Goal: Register for event/course

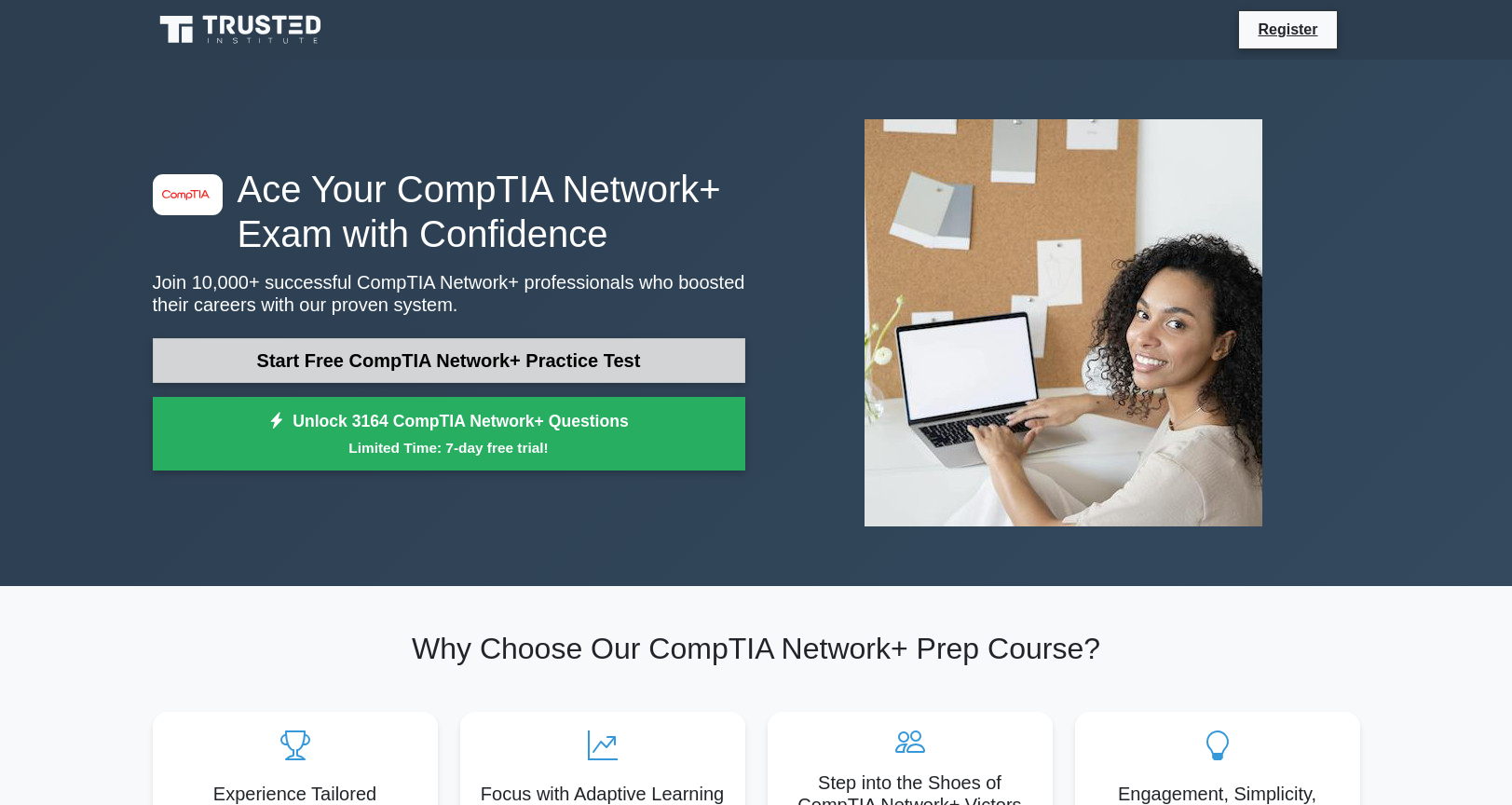
click at [556, 342] on link "Start Free CompTIA Network+ Practice Test" at bounding box center [448, 360] width 593 height 44
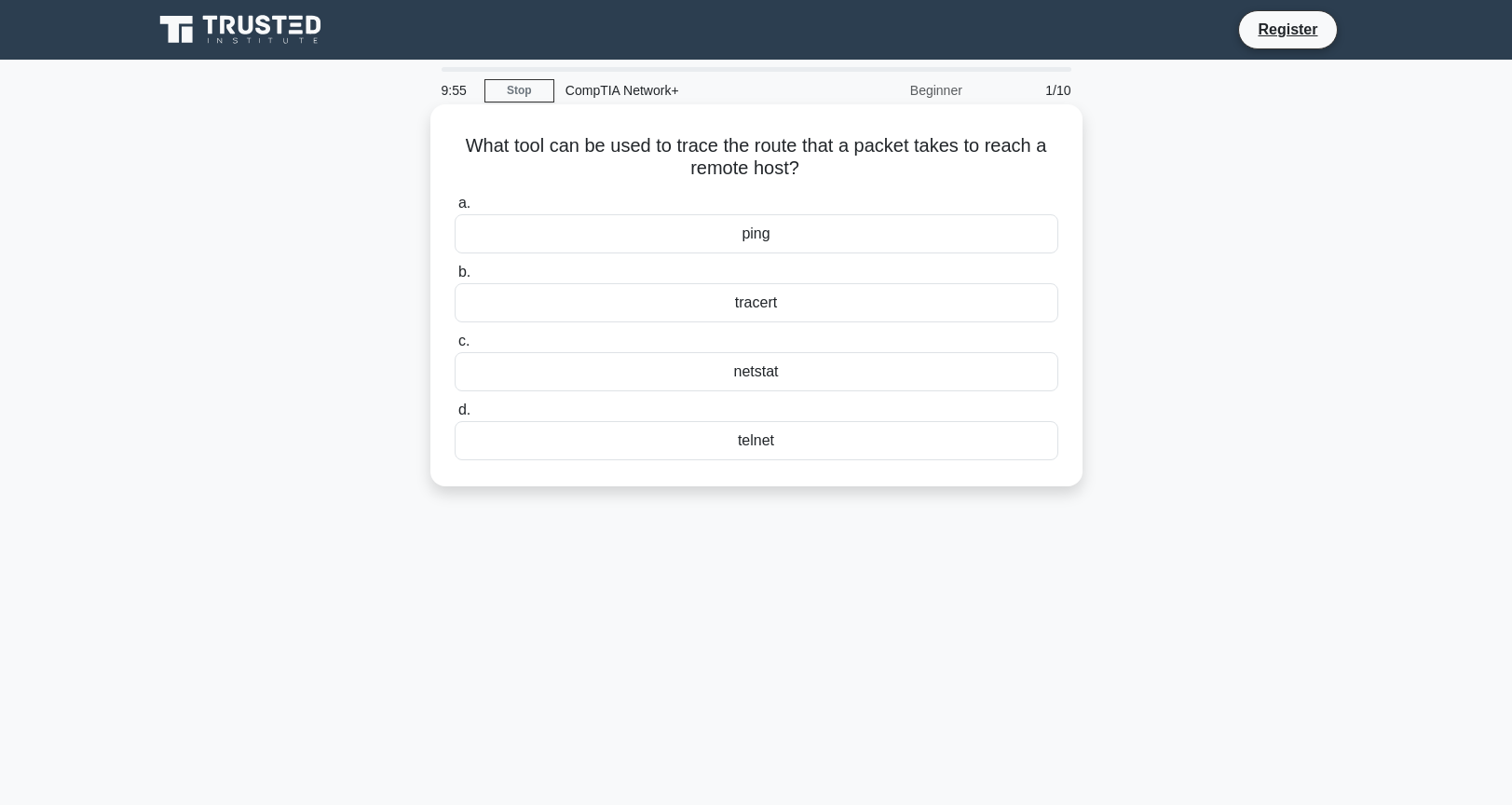
click at [786, 307] on div "tracert" at bounding box center [756, 303] width 604 height 39
click at [454, 278] on input "b. tracert" at bounding box center [454, 272] width 0 height 12
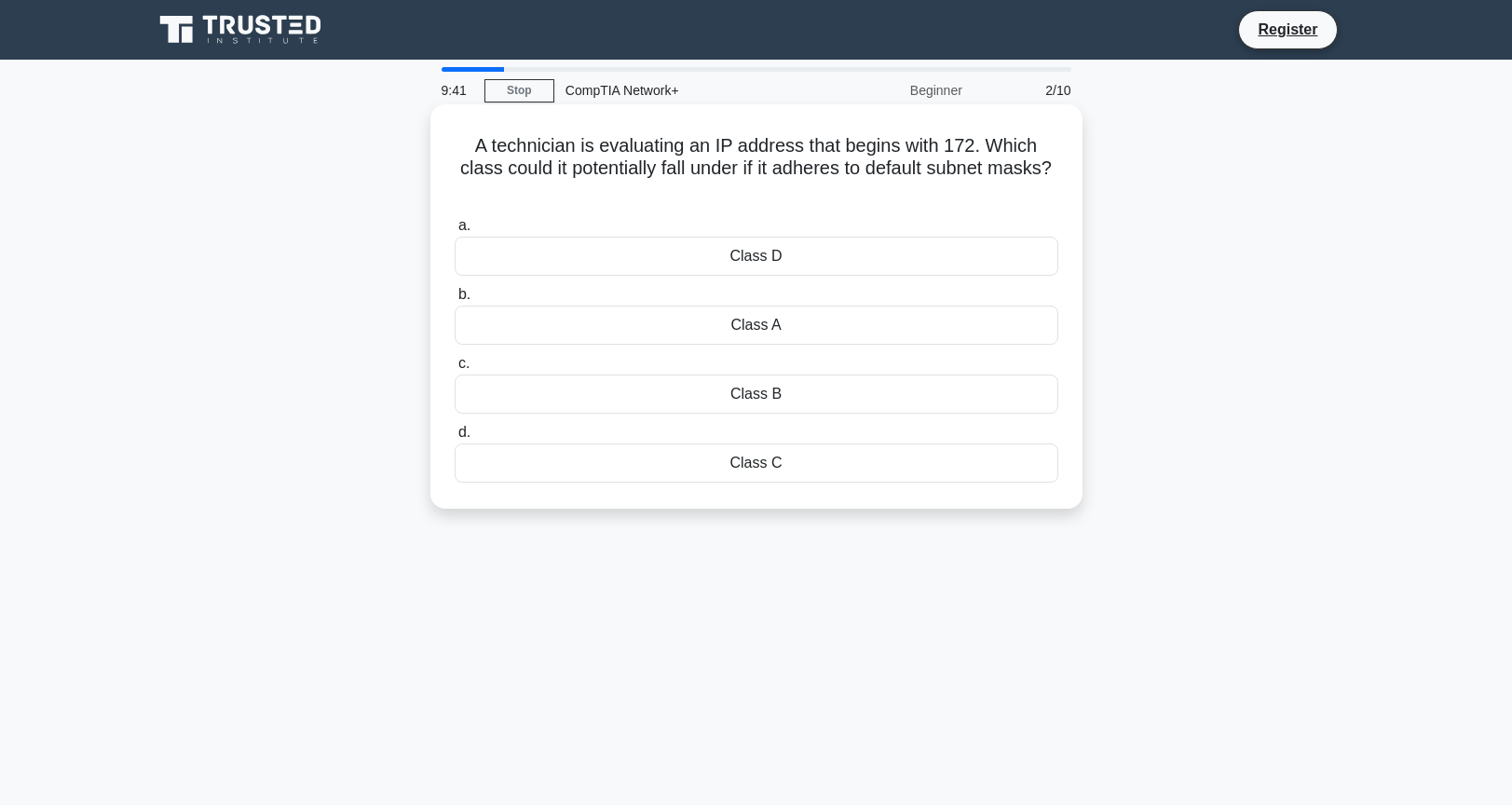
click at [800, 329] on div "Class A" at bounding box center [756, 325] width 604 height 39
click at [454, 301] on input "b. Class A" at bounding box center [454, 295] width 0 height 12
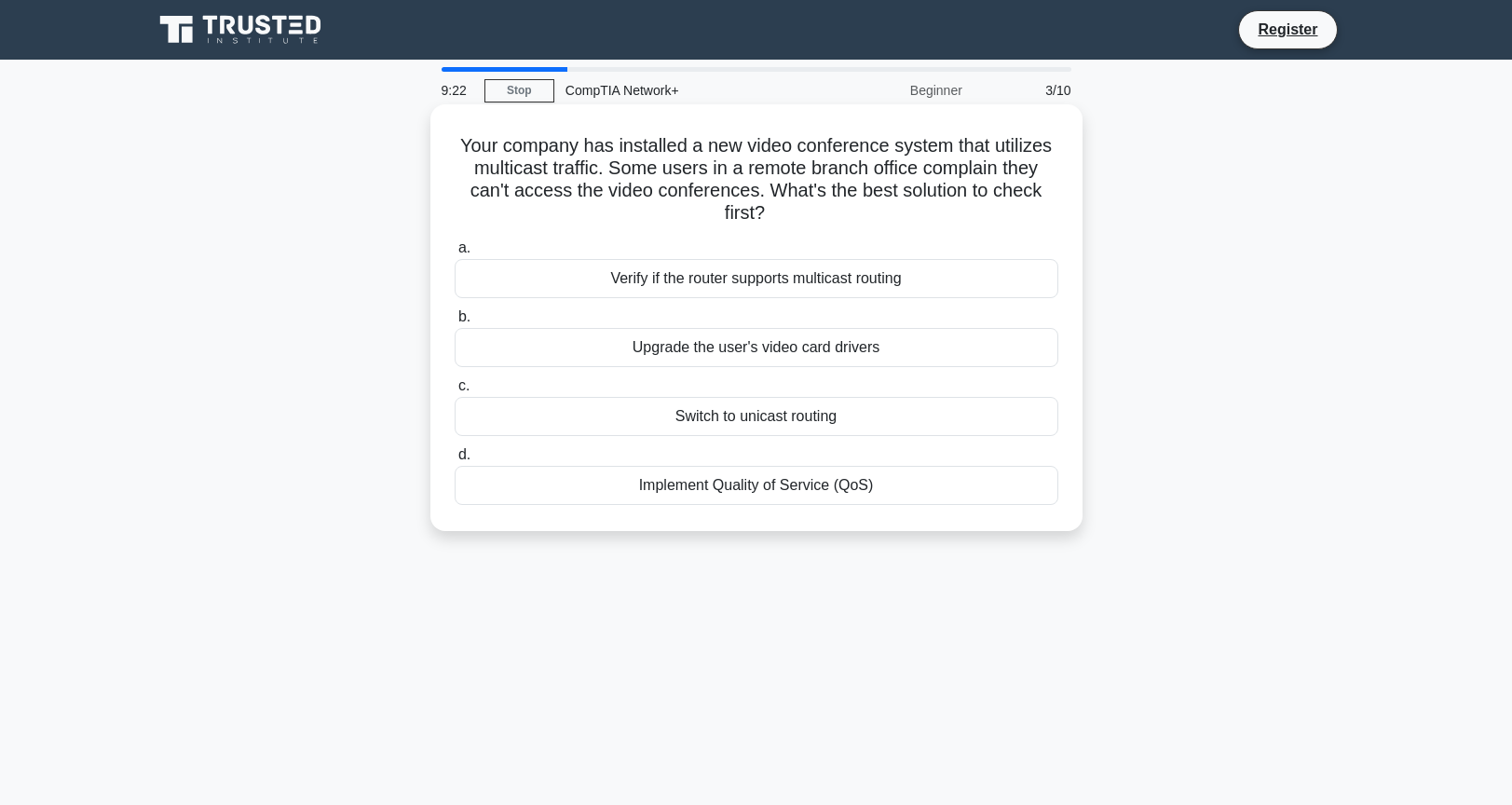
click at [935, 276] on div "Verify if the router supports multicast routing" at bounding box center [756, 278] width 604 height 39
click at [454, 255] on input "a. Verify if the router supports multicast routing" at bounding box center [454, 248] width 0 height 12
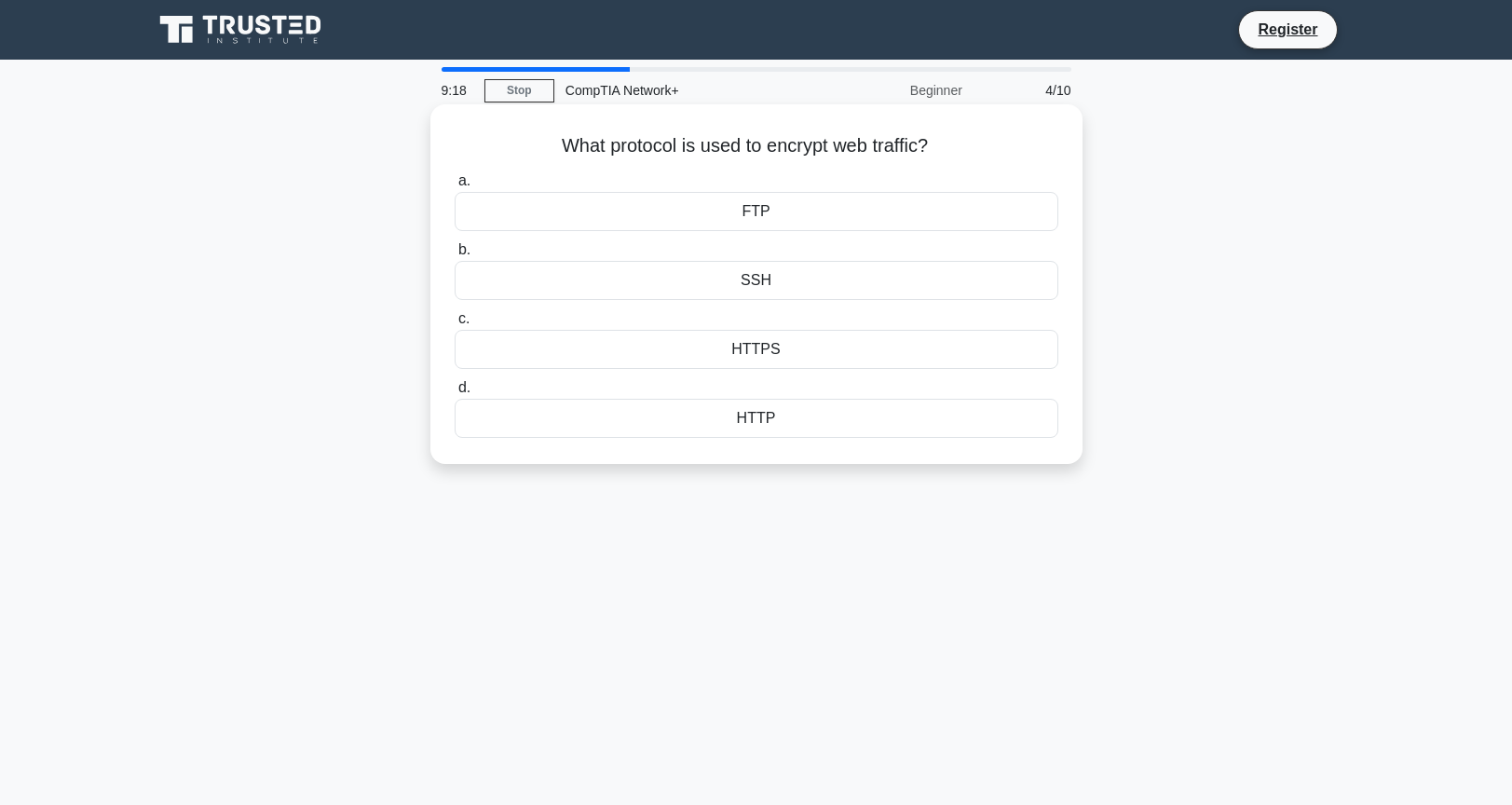
click at [789, 352] on div "HTTPS" at bounding box center [756, 349] width 604 height 39
click at [454, 325] on input "c. HTTPS" at bounding box center [454, 318] width 0 height 12
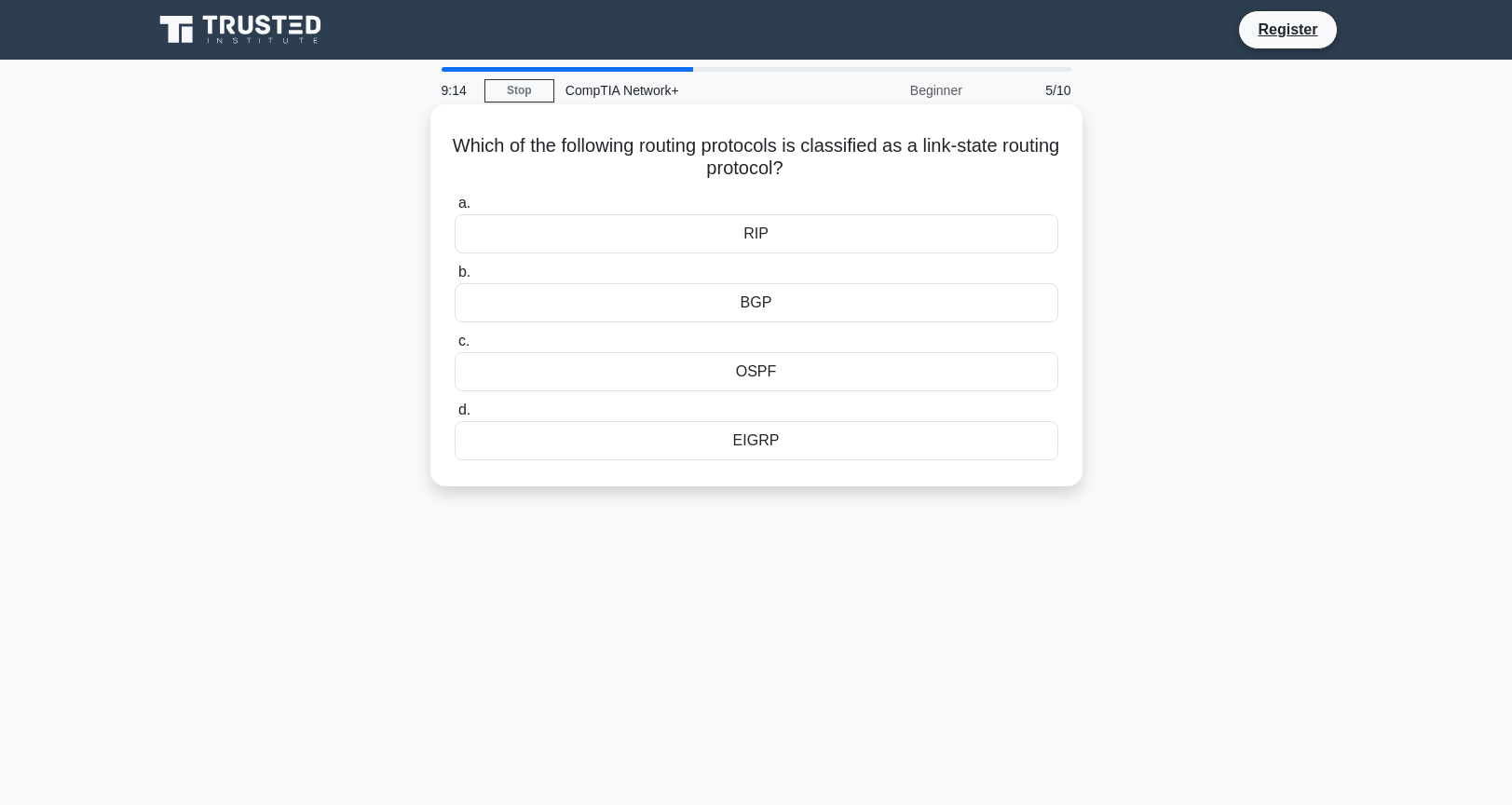
click at [769, 236] on div "RIP" at bounding box center [756, 234] width 604 height 39
click at [454, 209] on input "a. RIP" at bounding box center [454, 203] width 0 height 12
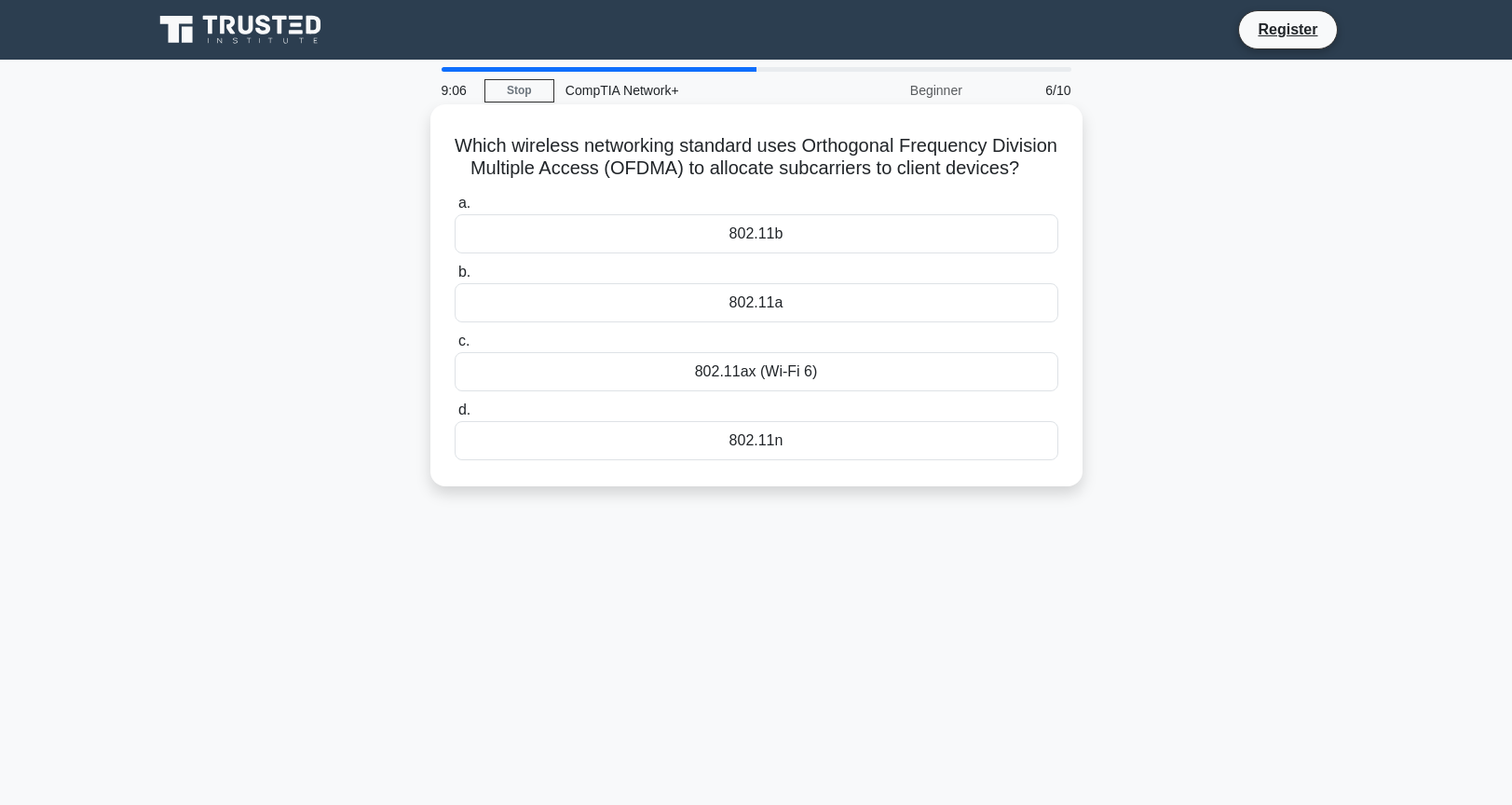
click at [856, 391] on div "802.11ax (Wi-Fi 6)" at bounding box center [756, 372] width 604 height 39
click at [454, 347] on input "c. 802.11ax (Wi-Fi 6)" at bounding box center [454, 341] width 0 height 12
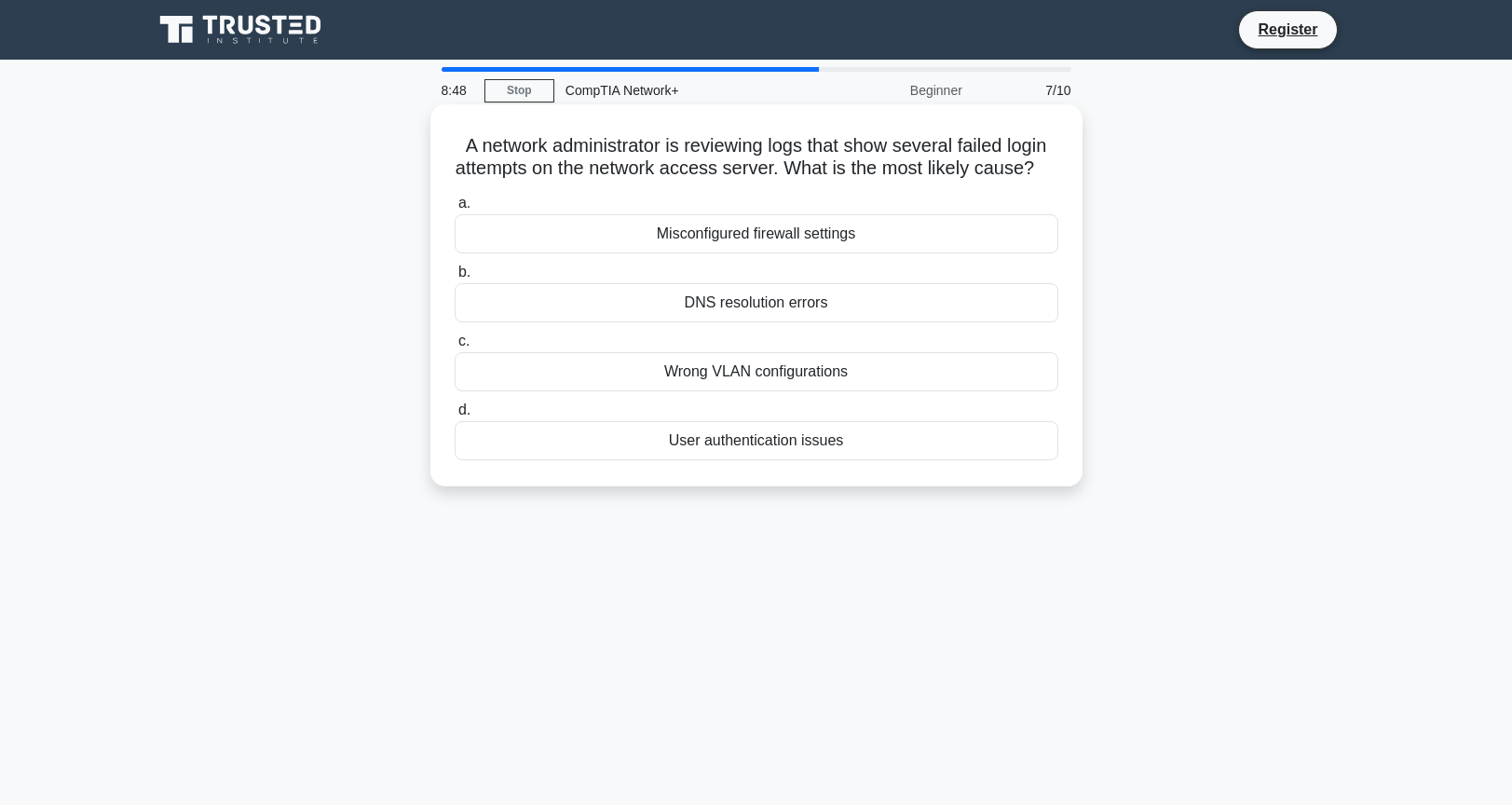
drag, startPoint x: 778, startPoint y: 259, endPoint x: 937, endPoint y: 473, distance: 266.6
click at [937, 464] on div "a. Misconfigured firewall settings b. DNS resolution errors c. d." at bounding box center [756, 325] width 626 height 276
click at [856, 460] on div "User authentication issues" at bounding box center [756, 440] width 604 height 39
click at [454, 417] on input "d. User authentication issues" at bounding box center [454, 410] width 0 height 12
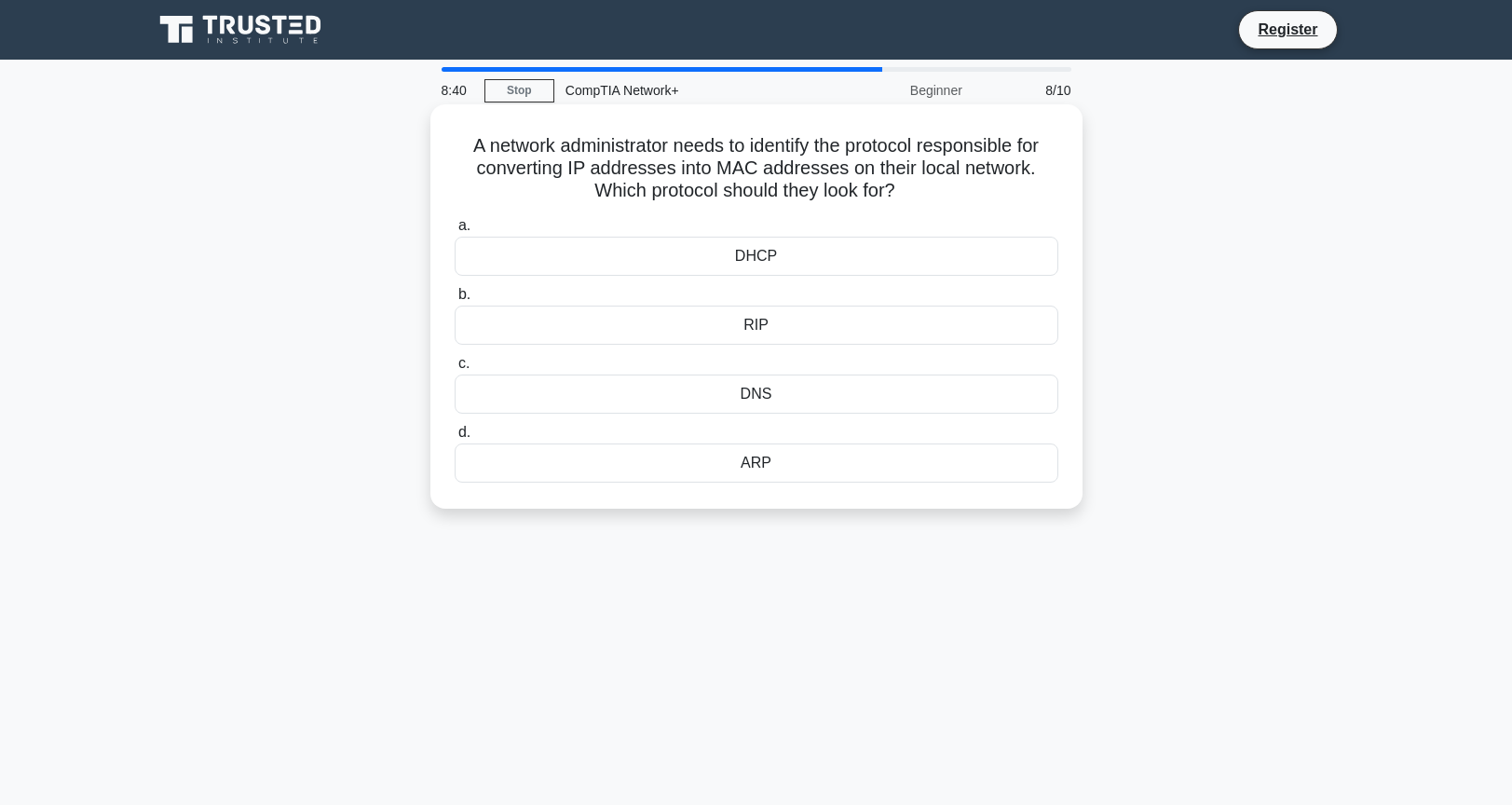
click at [824, 463] on div "ARP" at bounding box center [756, 463] width 604 height 39
click at [454, 438] on input "[PERSON_NAME]" at bounding box center [454, 432] width 0 height 12
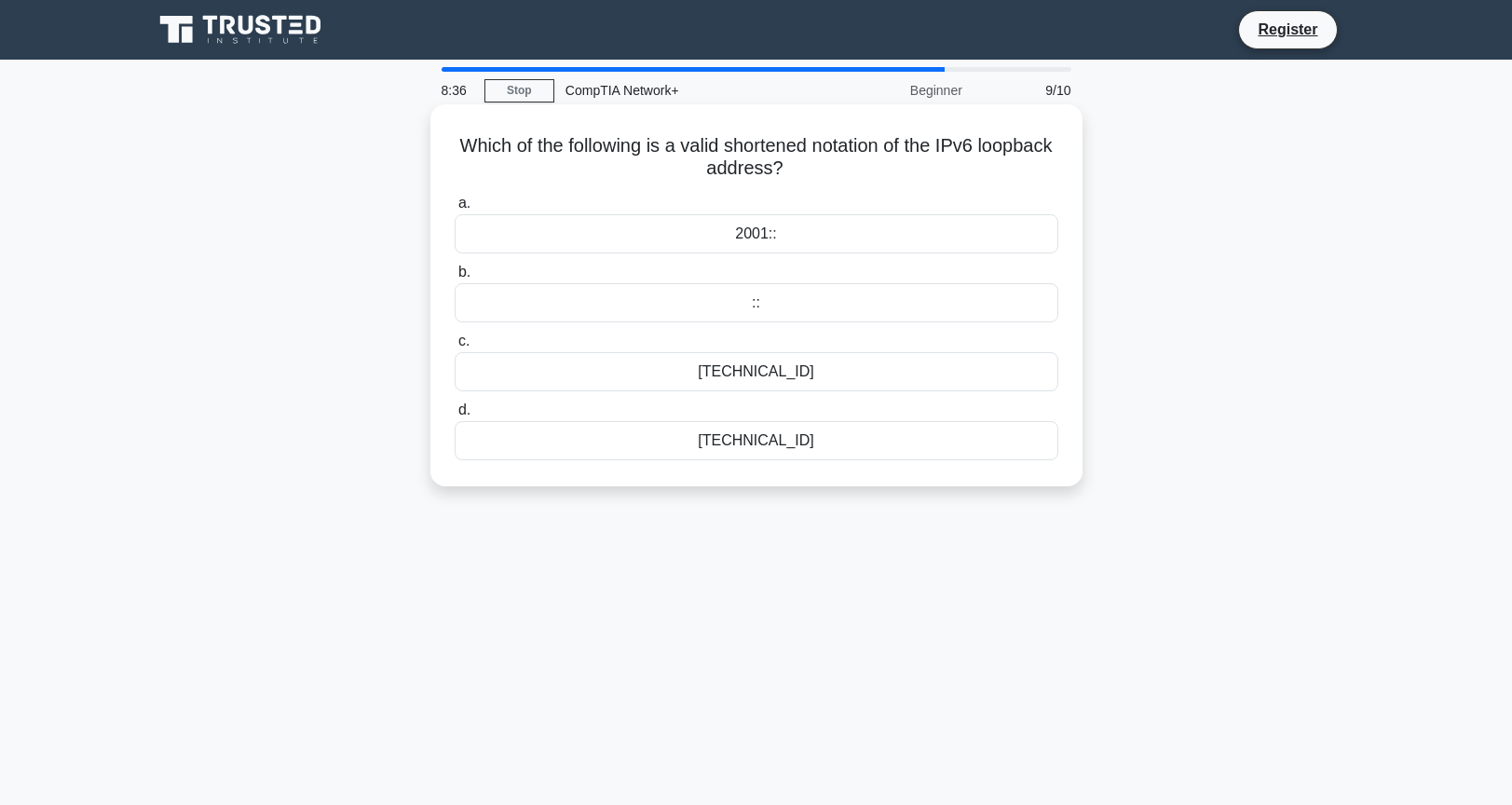
click at [801, 233] on div "2001::" at bounding box center [756, 234] width 604 height 39
click at [454, 209] on input "a. 2001::" at bounding box center [454, 203] width 0 height 12
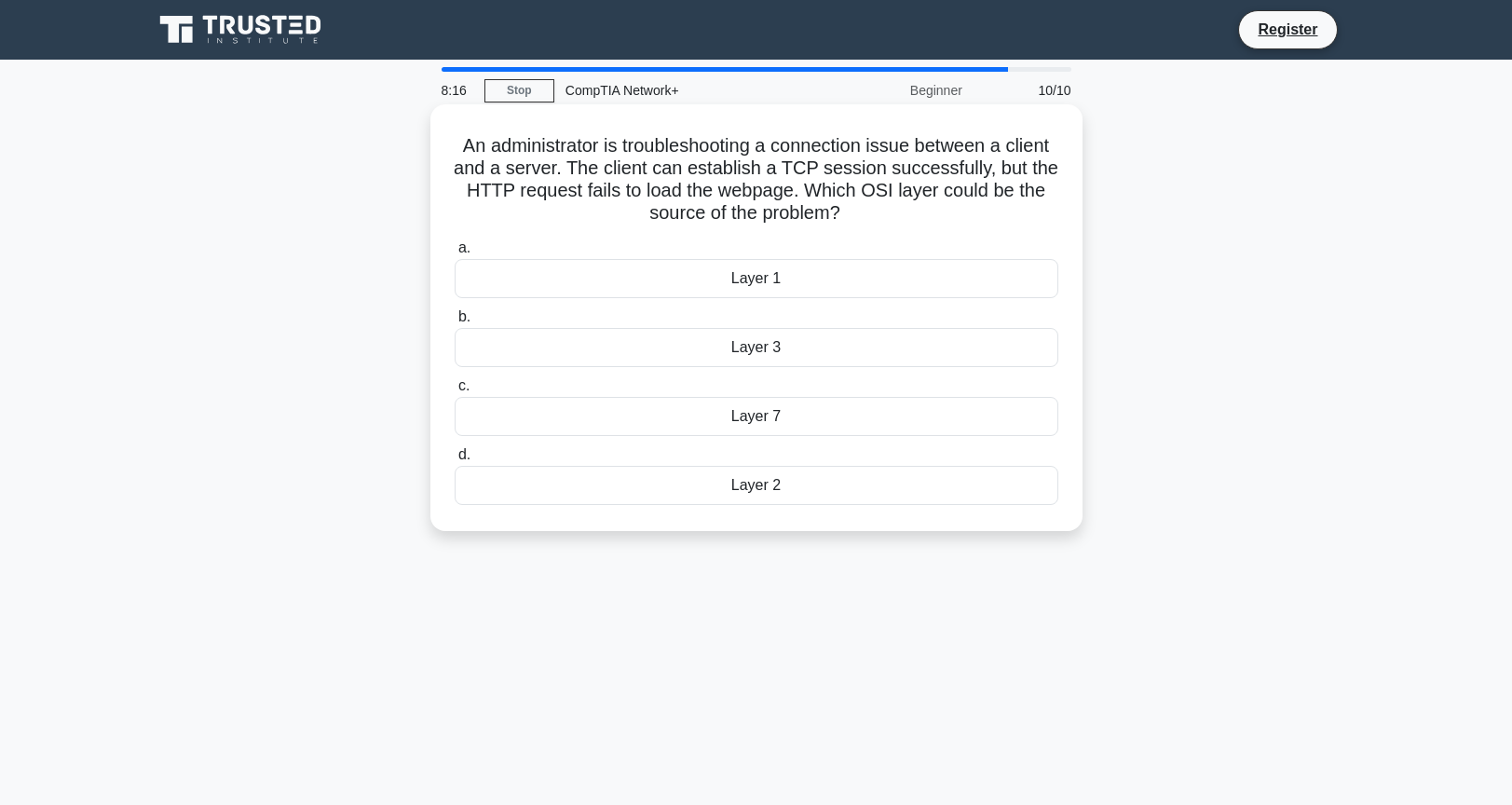
click at [821, 356] on div "Layer 3" at bounding box center [756, 348] width 604 height 39
click at [454, 323] on input "b. Layer 3" at bounding box center [454, 317] width 0 height 12
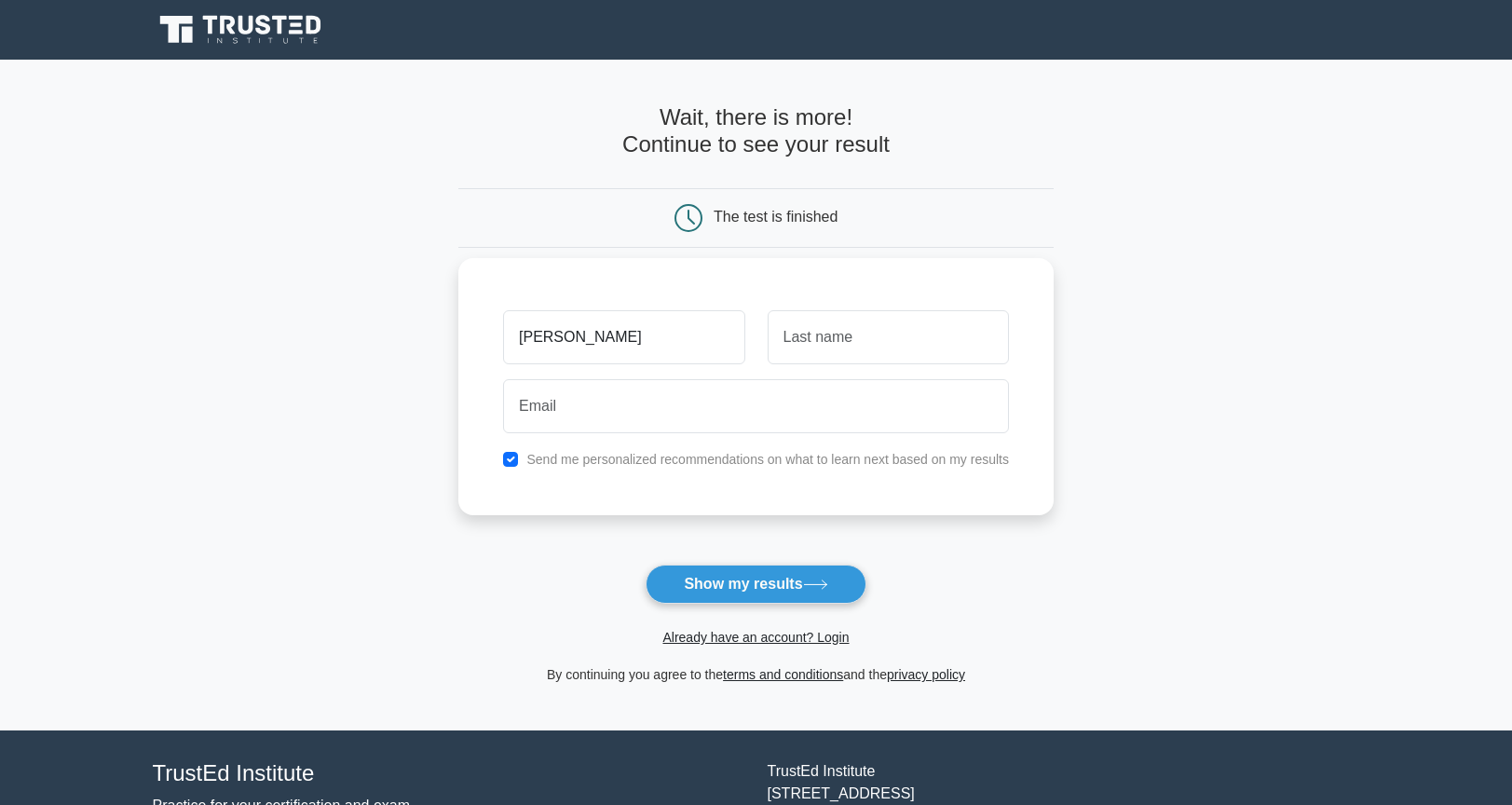
type input "[PERSON_NAME]"
type input "Tab"
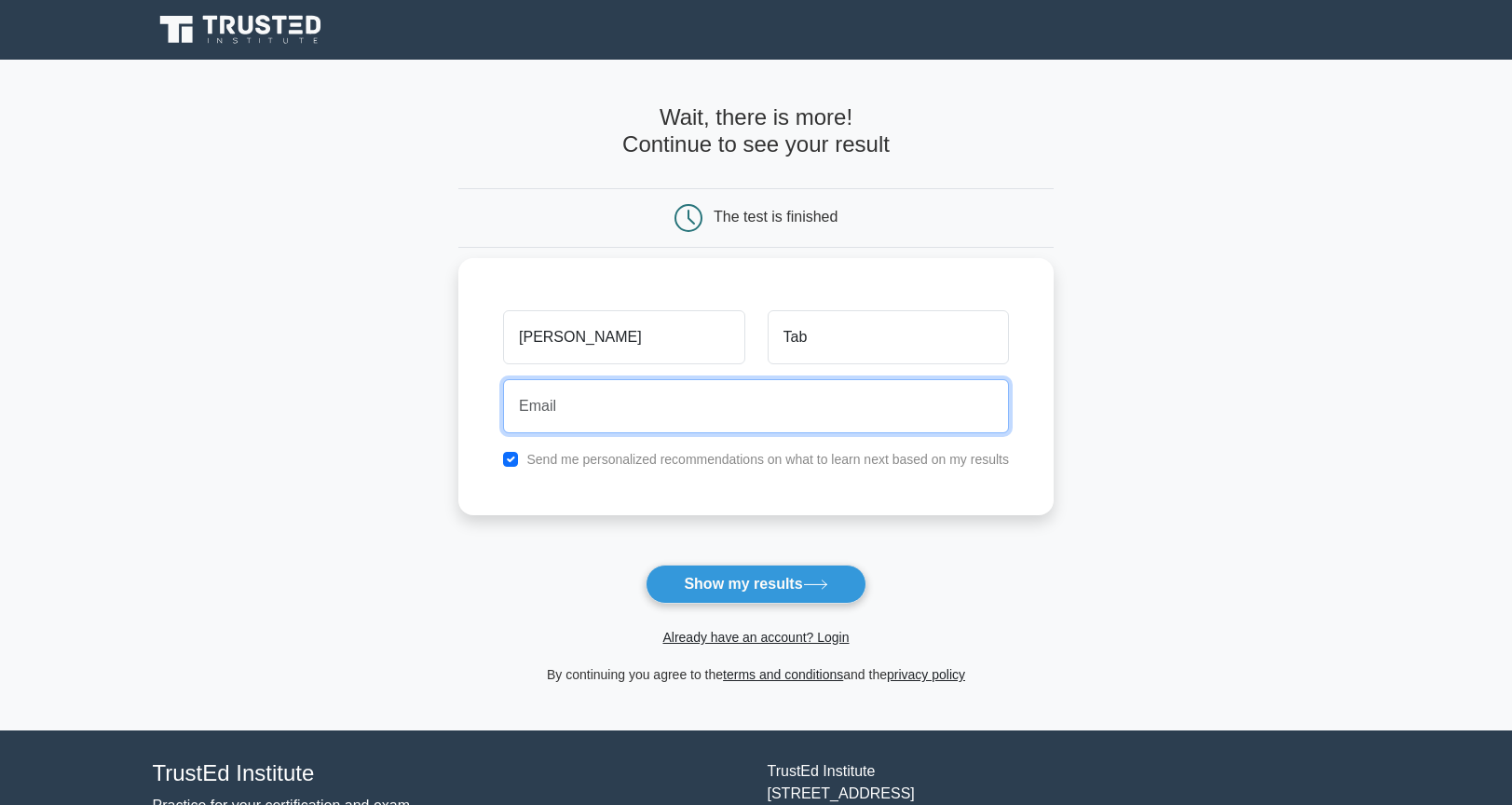
click at [617, 405] on input "email" at bounding box center [756, 406] width 506 height 54
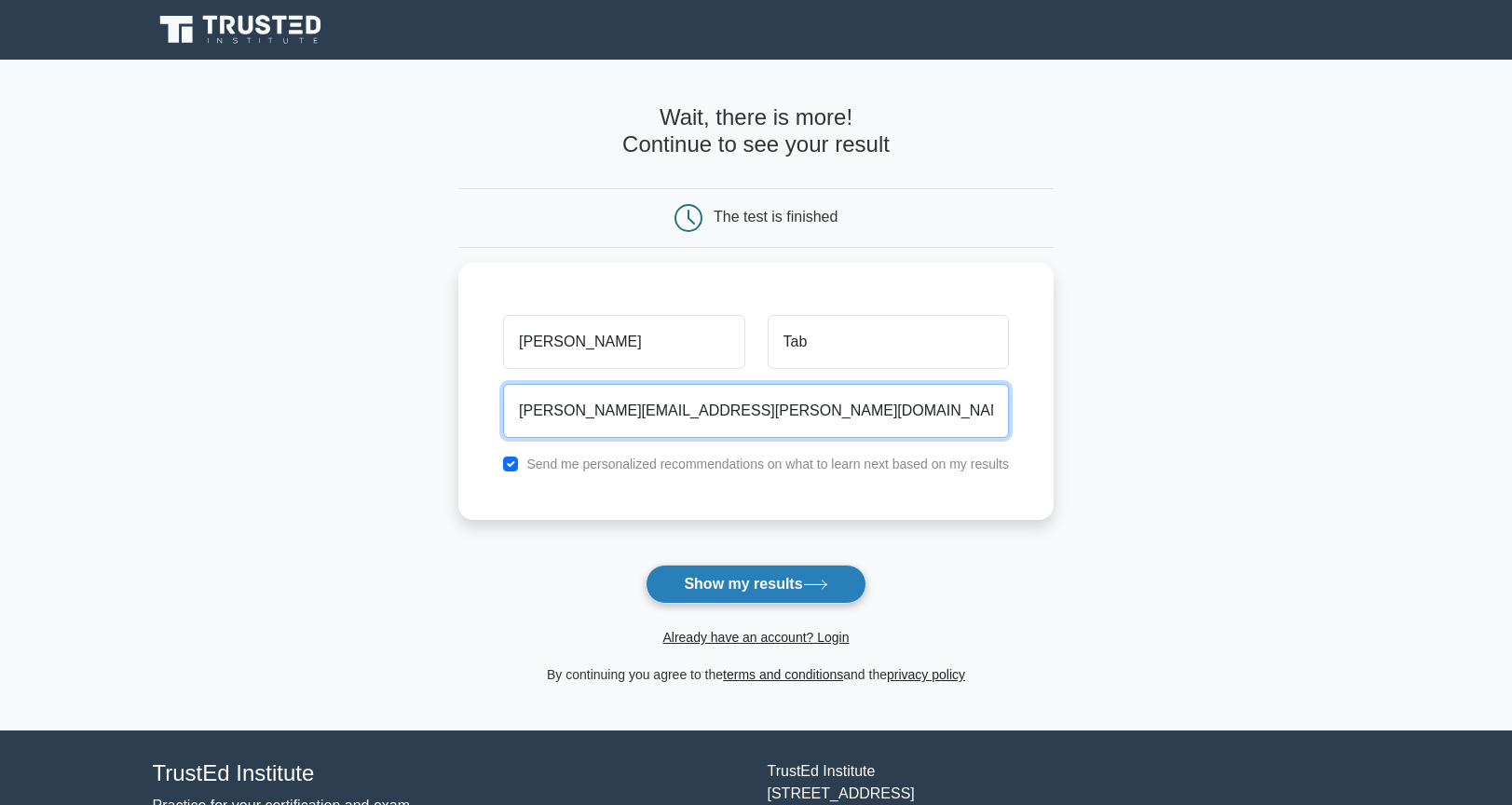
type input "ronald.tablan@itt.com"
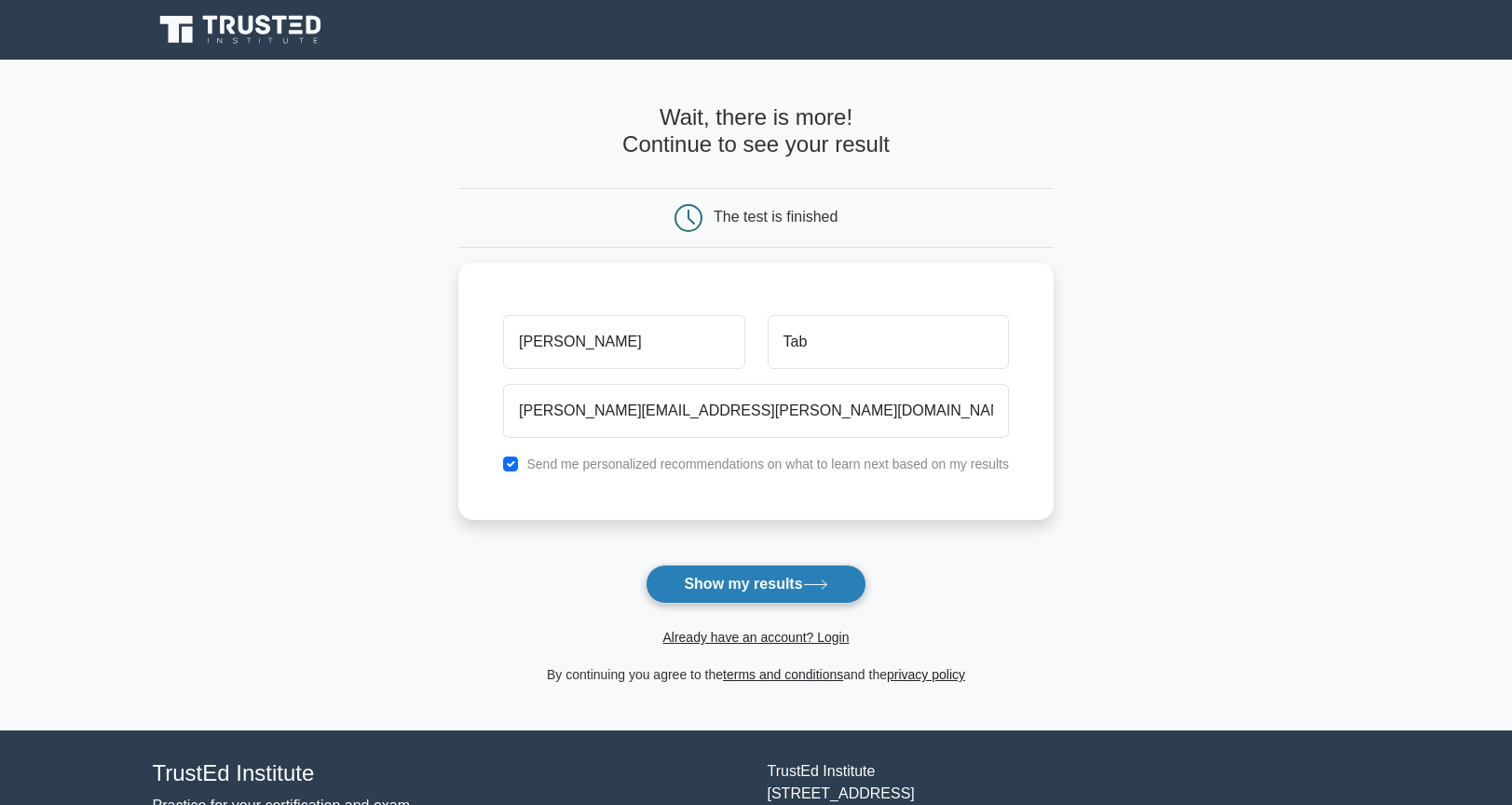
click at [761, 581] on button "Show my results" at bounding box center [756, 584] width 220 height 39
